Goal: Task Accomplishment & Management: Complete application form

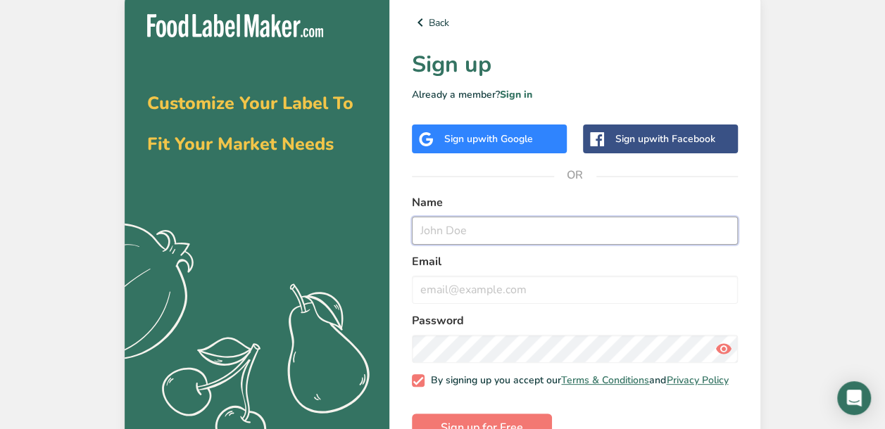
click at [459, 225] on input "text" at bounding box center [575, 231] width 326 height 28
click at [462, 231] on input "text" at bounding box center [575, 231] width 326 height 28
click at [447, 233] on input "text" at bounding box center [575, 231] width 326 height 28
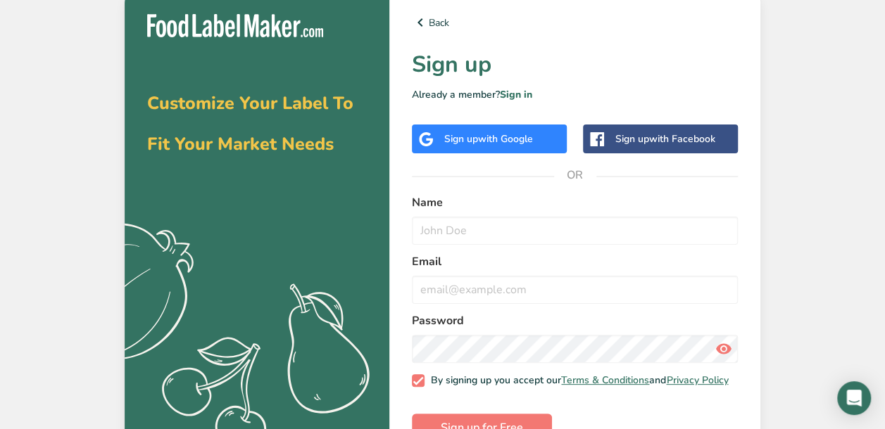
click at [596, 264] on label "Email" at bounding box center [575, 261] width 326 height 17
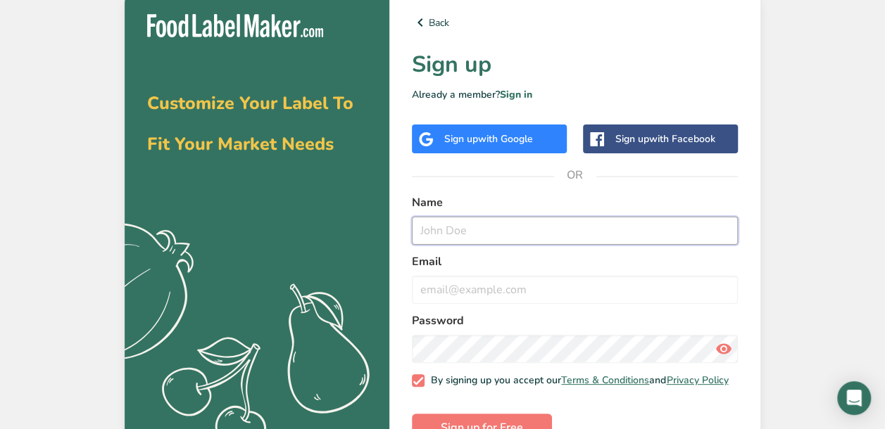
click at [465, 232] on input "text" at bounding box center [575, 231] width 326 height 28
click at [465, 232] on input "[PERSON_NAME]" at bounding box center [575, 231] width 326 height 28
type input "[PERSON_NAME]"
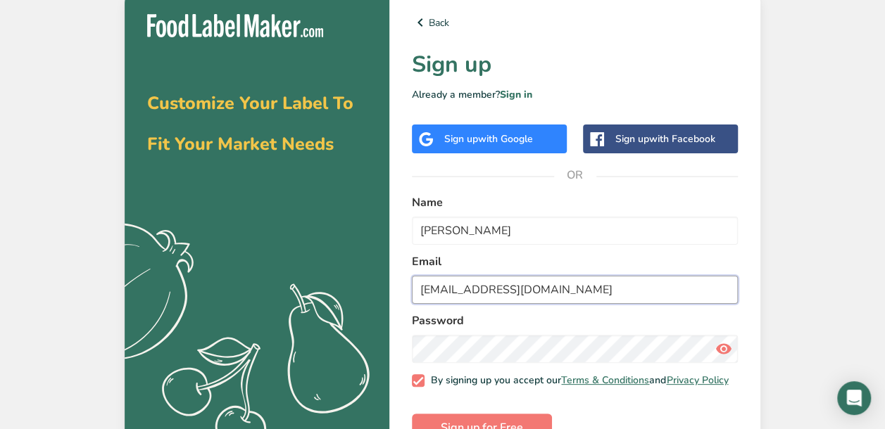
type input "[EMAIL_ADDRESS][DOMAIN_NAME]"
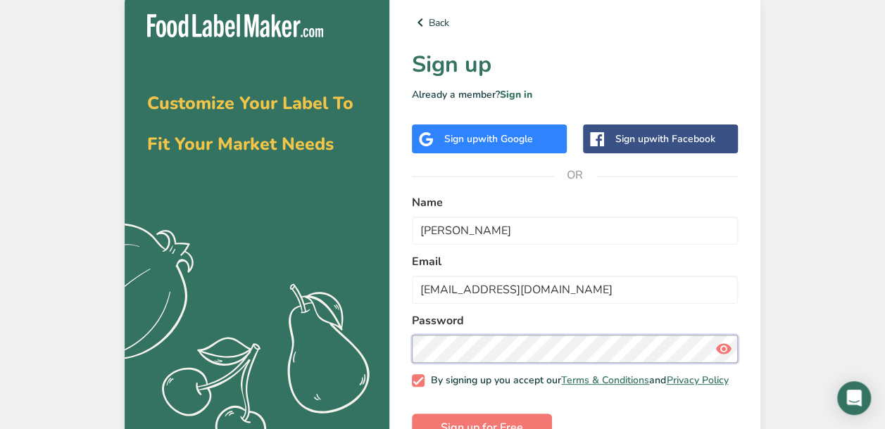
click at [412, 414] on button "Sign up for Free" at bounding box center [482, 428] width 140 height 28
click at [719, 348] on icon at bounding box center [723, 348] width 17 height 25
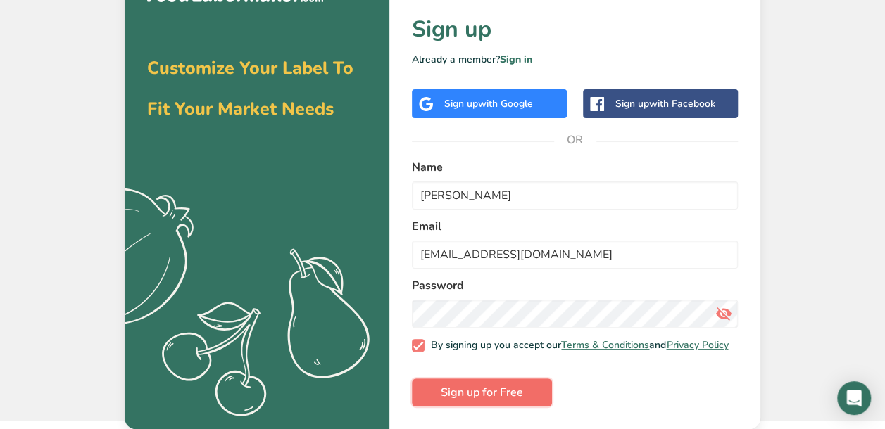
click at [464, 386] on span "Sign up for Free" at bounding box center [482, 392] width 82 height 17
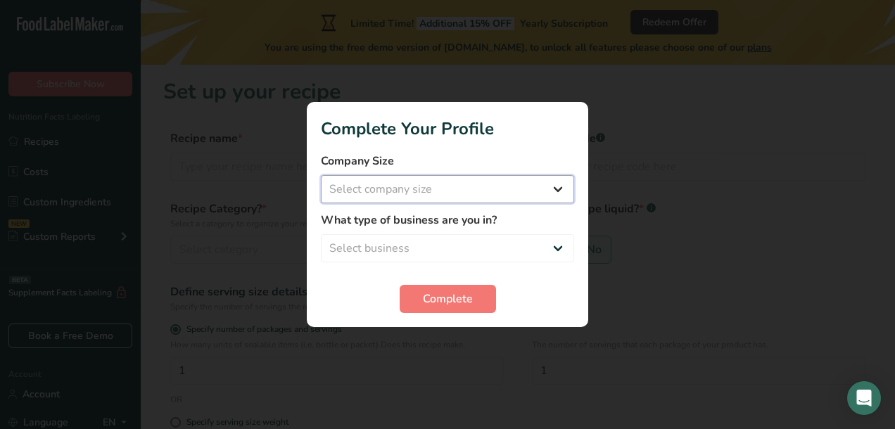
click at [427, 188] on select "Select company size Fewer than 10 Employees 10 to 50 Employees 51 to 500 Employ…" at bounding box center [447, 189] width 253 height 28
select select "1"
click at [321, 175] on select "Select company size Fewer than 10 Employees 10 to 50 Employees 51 to 500 Employ…" at bounding box center [447, 189] width 253 height 28
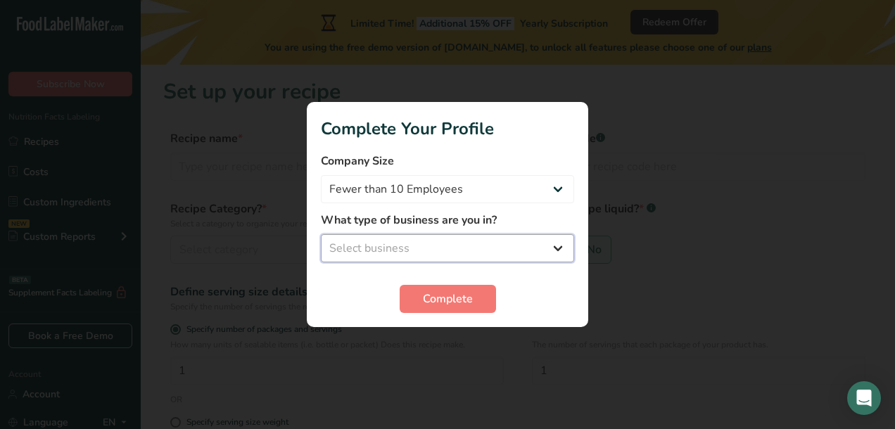
click at [411, 248] on select "Select business Packaged Food Manufacturer Restaurant & Cafe Bakery Meal Plans …" at bounding box center [447, 248] width 253 height 28
select select "3"
click at [321, 234] on select "Select business Packaged Food Manufacturer Restaurant & Cafe Bakery Meal Plans …" at bounding box center [447, 248] width 253 height 28
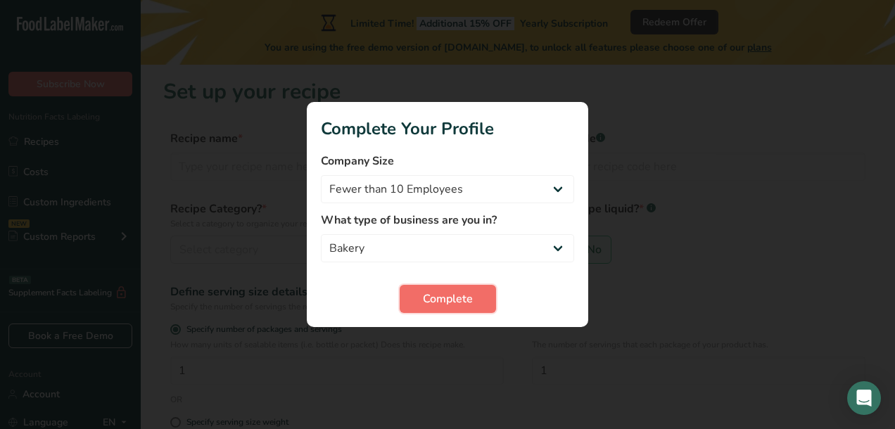
click at [455, 294] on span "Complete" at bounding box center [448, 299] width 50 height 17
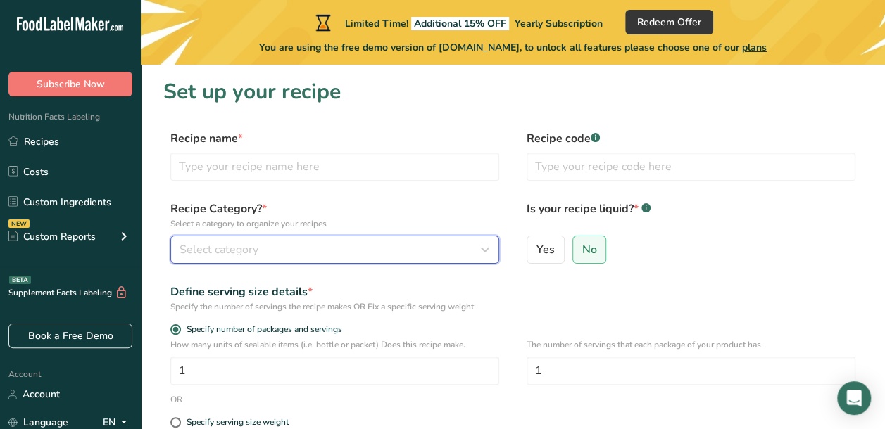
click at [315, 248] on div "Select category" at bounding box center [331, 249] width 302 height 17
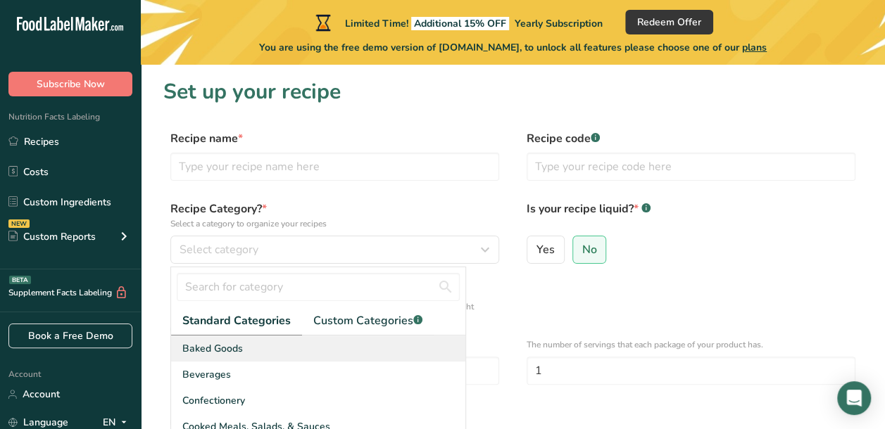
click at [237, 349] on span "Baked Goods" at bounding box center [212, 348] width 61 height 15
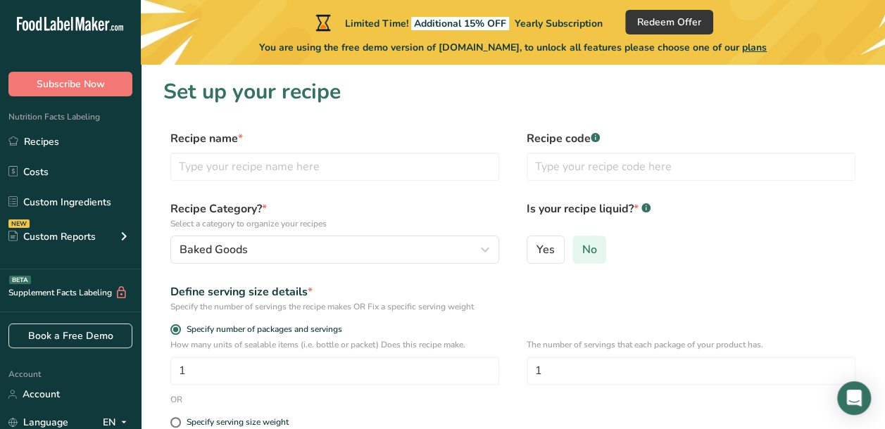
click at [581, 246] on span "No" at bounding box center [588, 250] width 15 height 14
click at [581, 246] on input "No" at bounding box center [577, 249] width 9 height 9
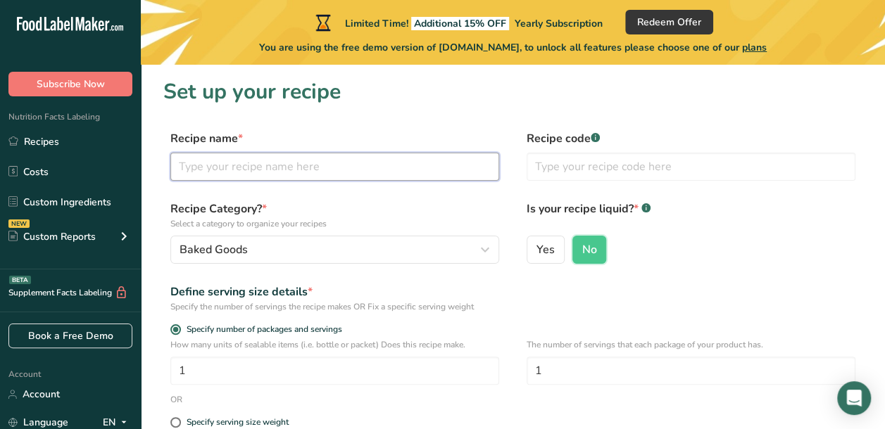
click at [286, 165] on input "text" at bounding box center [334, 167] width 329 height 28
type input "Chocolate Chip Cookies"
